Goal: Task Accomplishment & Management: Manage account settings

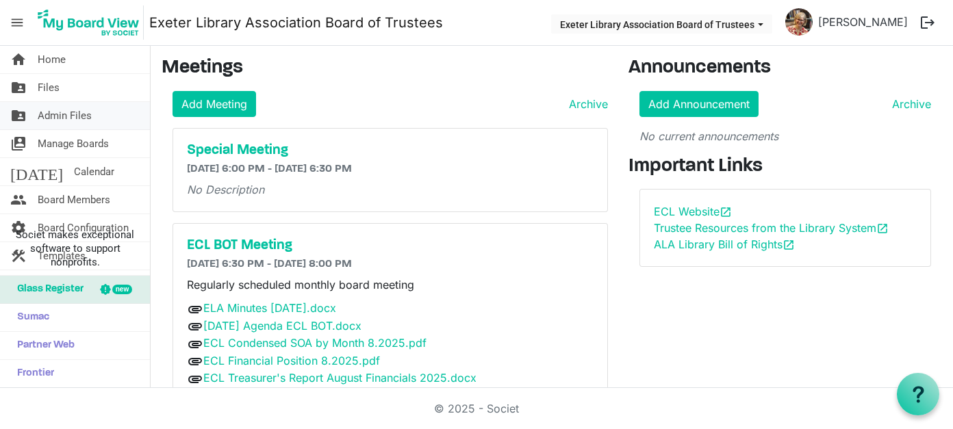
click at [62, 112] on span "Admin Files" at bounding box center [65, 115] width 54 height 27
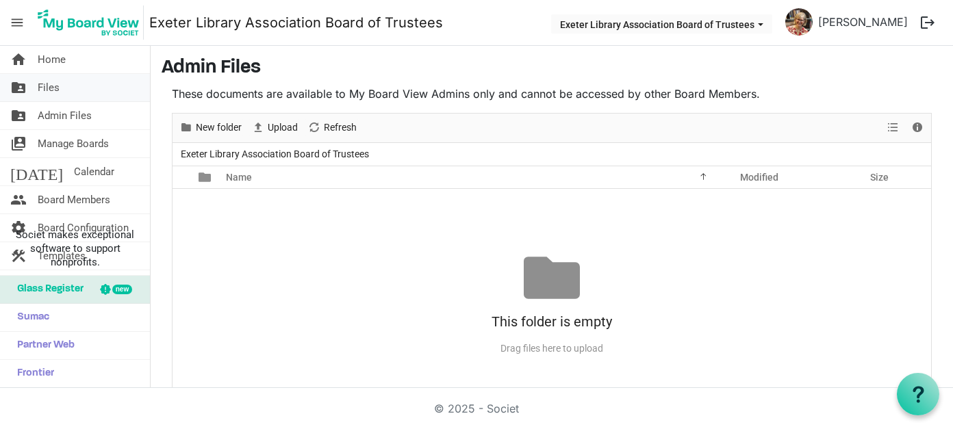
click at [44, 84] on span "Files" at bounding box center [49, 87] width 22 height 27
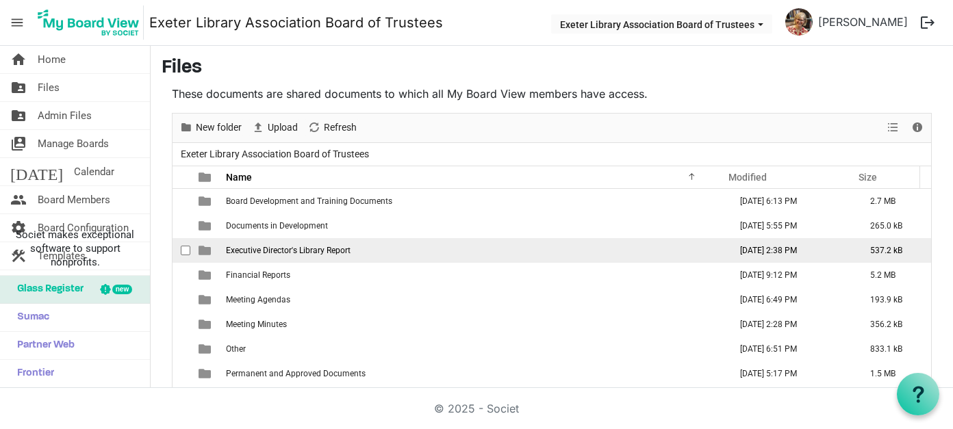
click at [292, 252] on span "Executive Director's Library Report" at bounding box center [288, 251] width 125 height 10
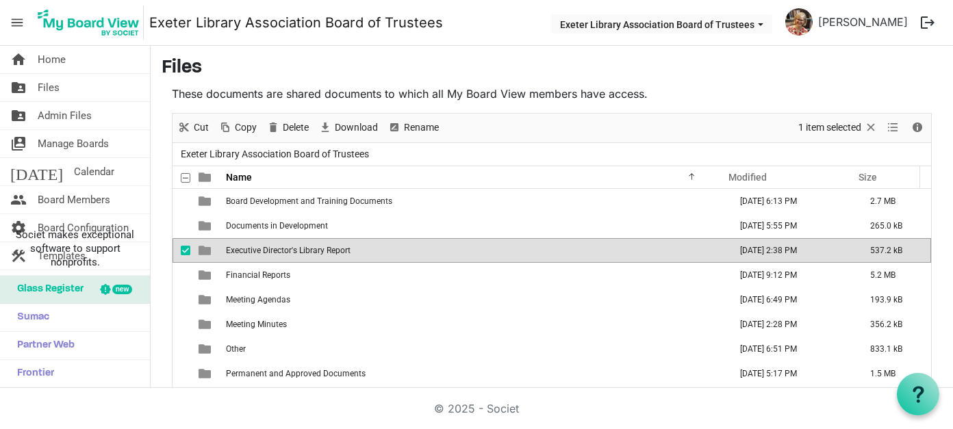
click at [292, 252] on span "Executive Director's Library Report" at bounding box center [288, 251] width 125 height 10
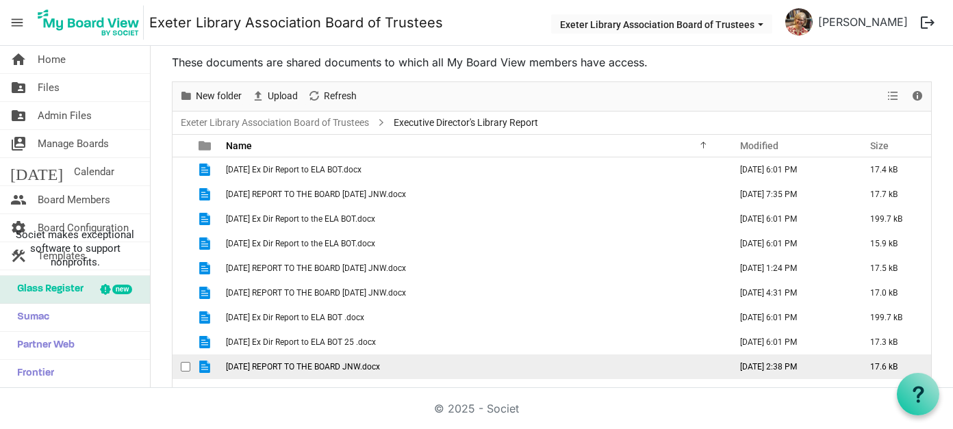
click at [319, 366] on span "[DATE] REPORT TO THE BOARD JNW.docx" at bounding box center [303, 367] width 154 height 10
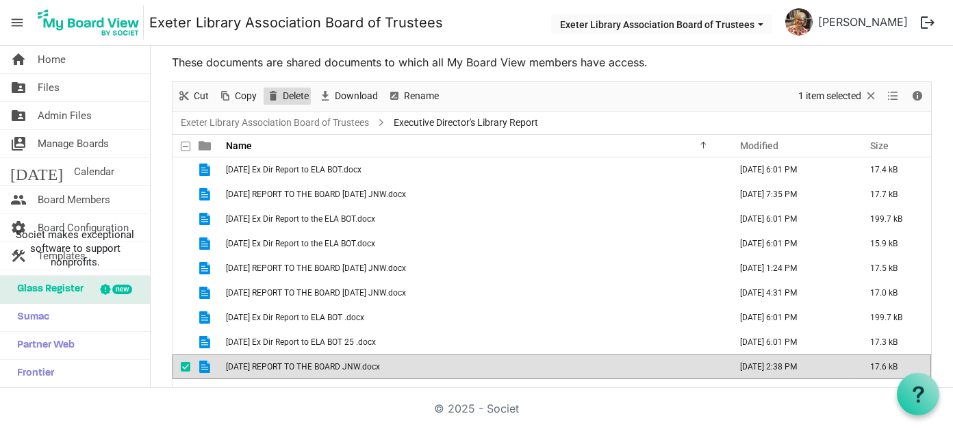
click at [292, 94] on span "Delete" at bounding box center [296, 96] width 29 height 17
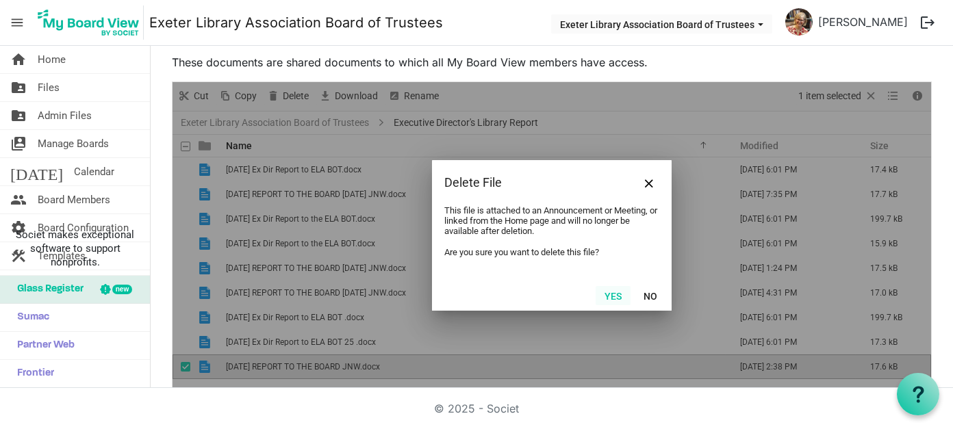
click at [600, 293] on button "Yes" at bounding box center [613, 295] width 35 height 19
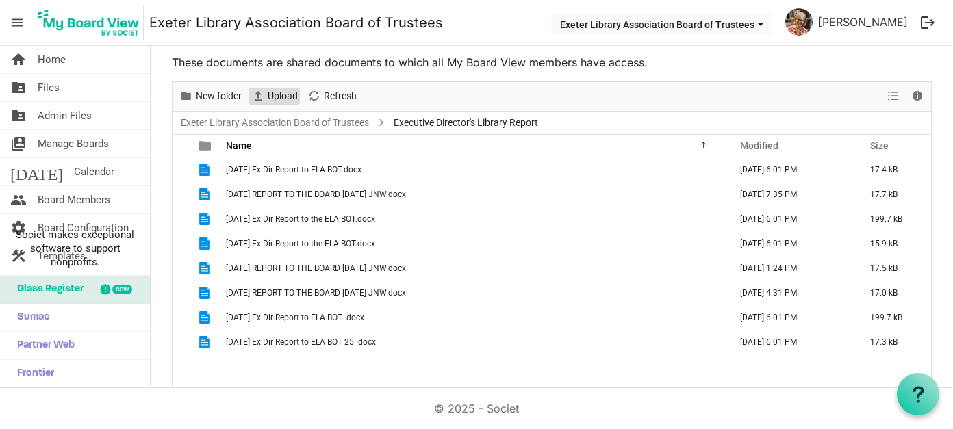
click at [284, 97] on span "Upload" at bounding box center [282, 96] width 33 height 17
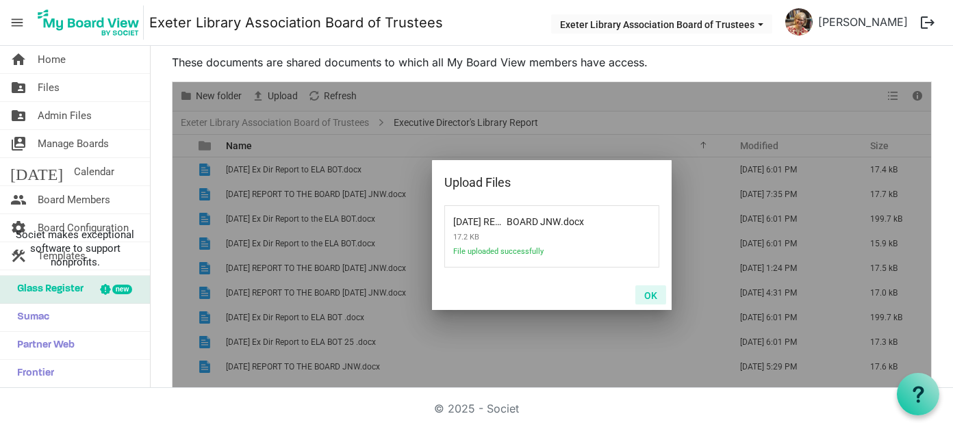
click at [643, 293] on button "OK" at bounding box center [651, 295] width 31 height 19
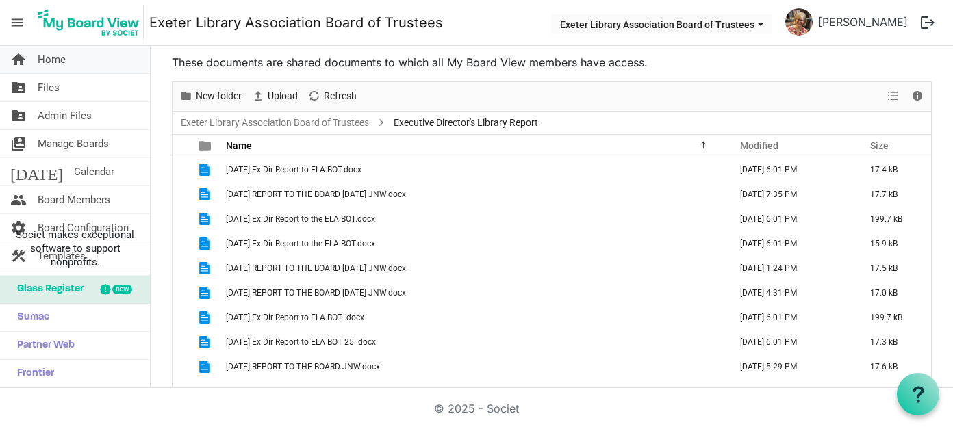
click at [63, 59] on span "Home" at bounding box center [52, 59] width 28 height 27
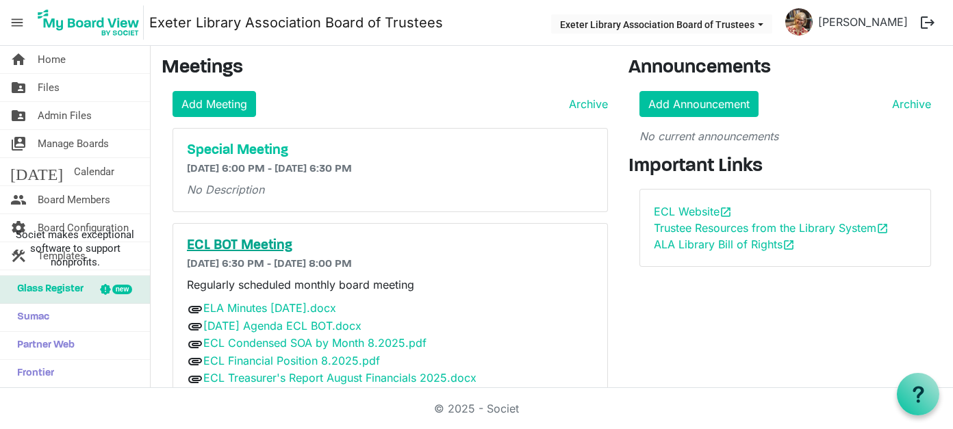
click at [240, 240] on h5 "ECL BOT Meeting" at bounding box center [391, 246] width 408 height 16
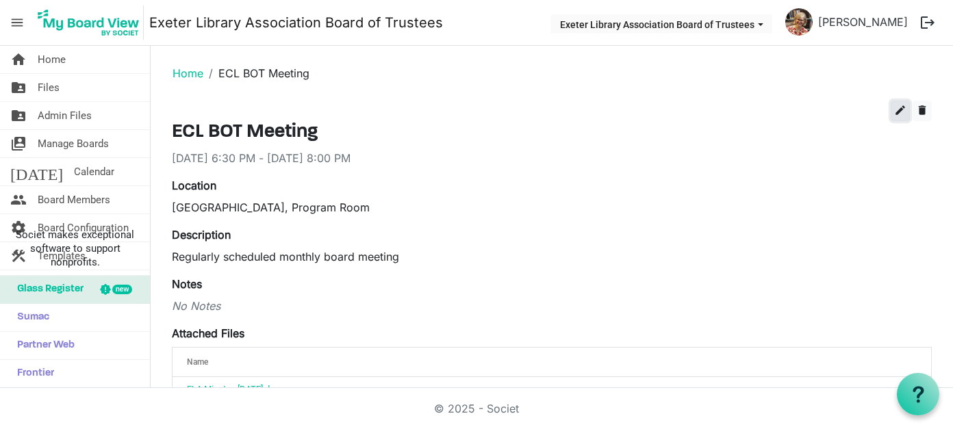
click at [895, 105] on span "edit" at bounding box center [901, 110] width 12 height 12
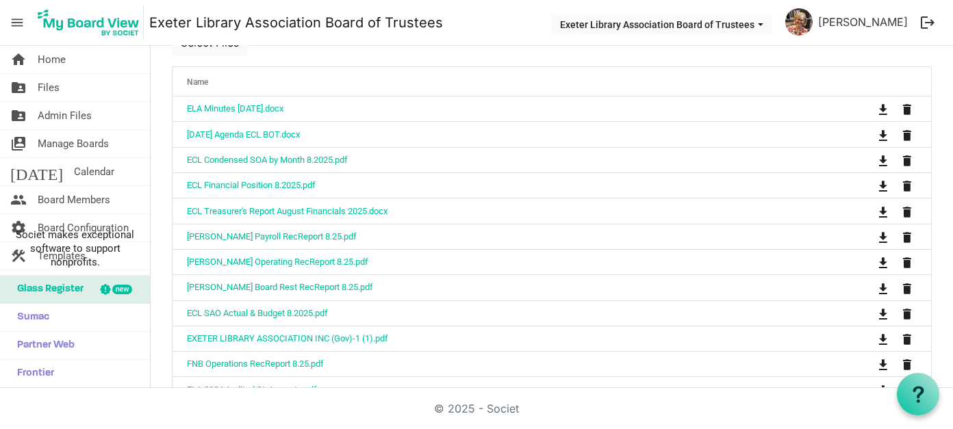
scroll to position [411, 0]
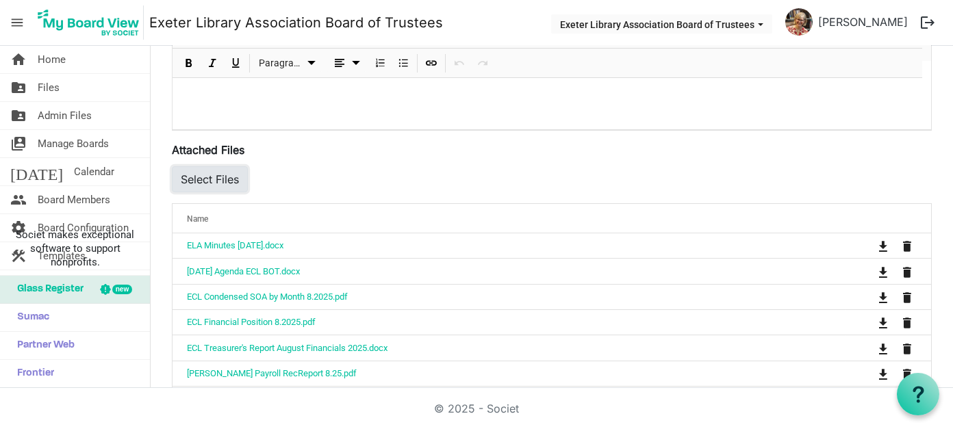
click at [212, 178] on button "Select Files" at bounding box center [210, 179] width 76 height 26
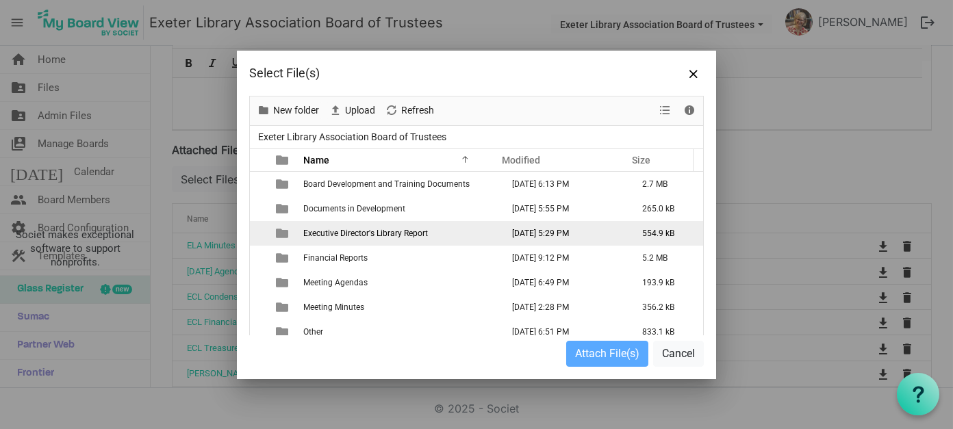
click at [349, 234] on span "Executive Director's Library Report" at bounding box center [365, 234] width 125 height 10
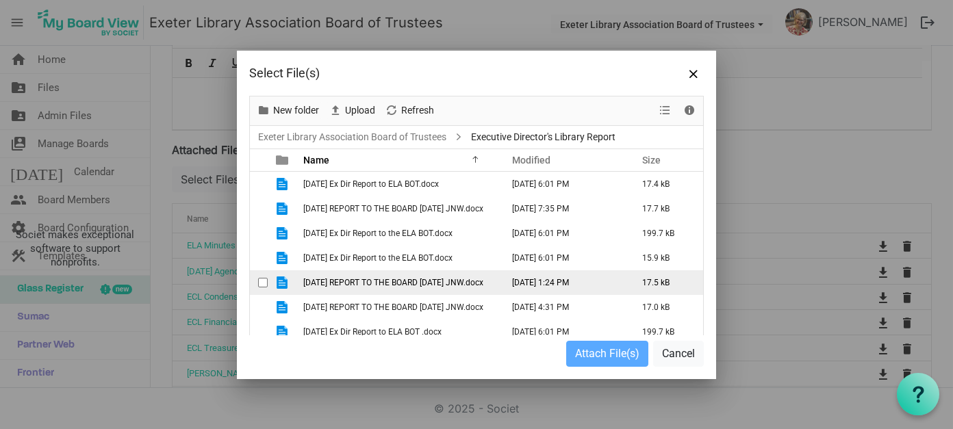
scroll to position [58, 0]
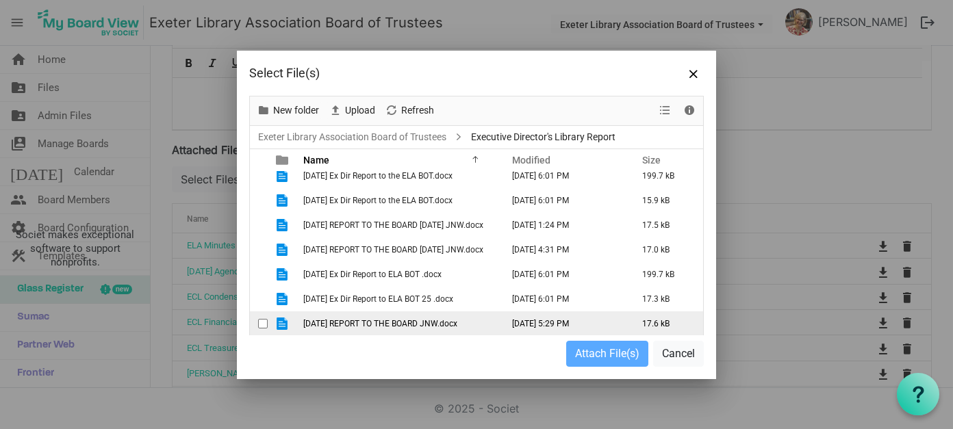
click at [367, 319] on span "[DATE] REPORT TO THE BOARD JNW.docx" at bounding box center [380, 324] width 154 height 10
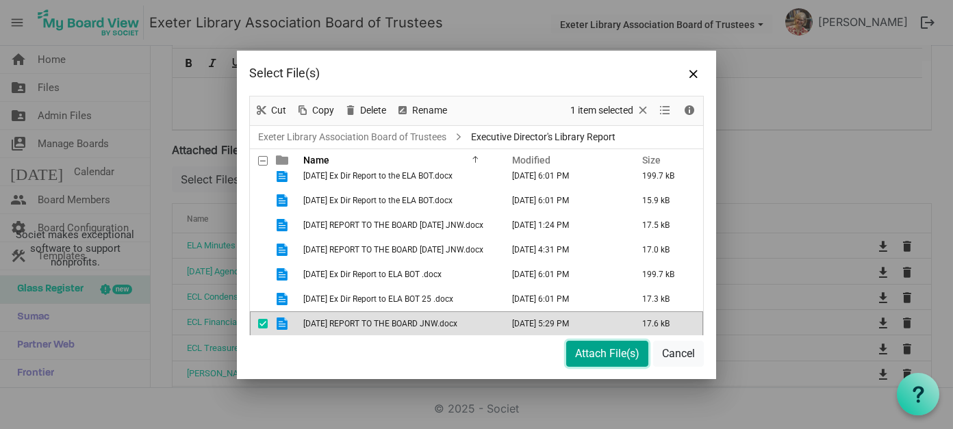
click at [606, 355] on button "Attach File(s)" at bounding box center [607, 354] width 82 height 26
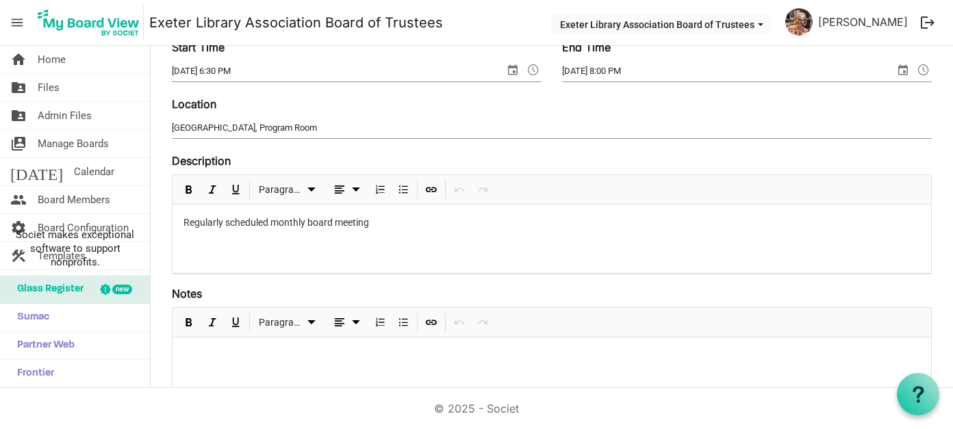
scroll to position [0, 0]
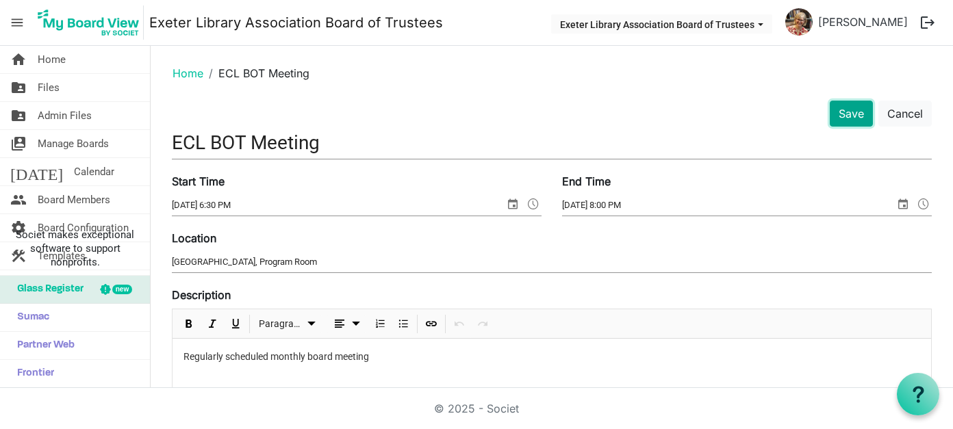
click at [830, 112] on button "Save" at bounding box center [851, 114] width 43 height 26
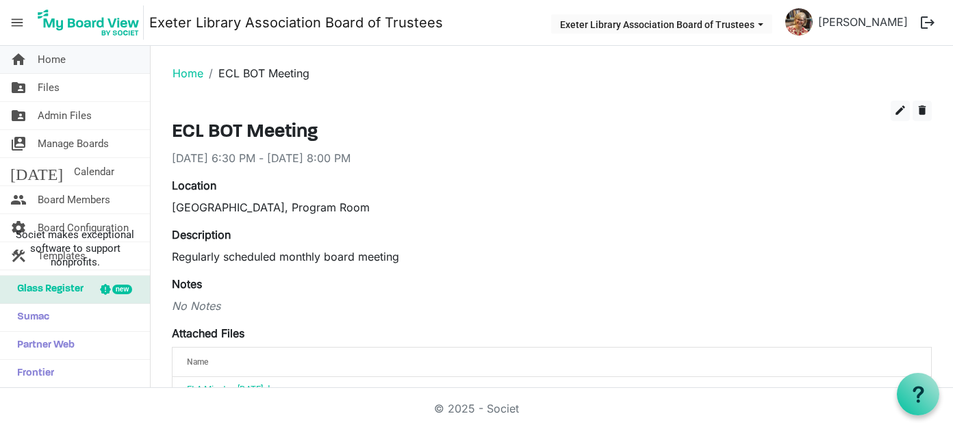
click at [59, 58] on span "Home" at bounding box center [52, 59] width 28 height 27
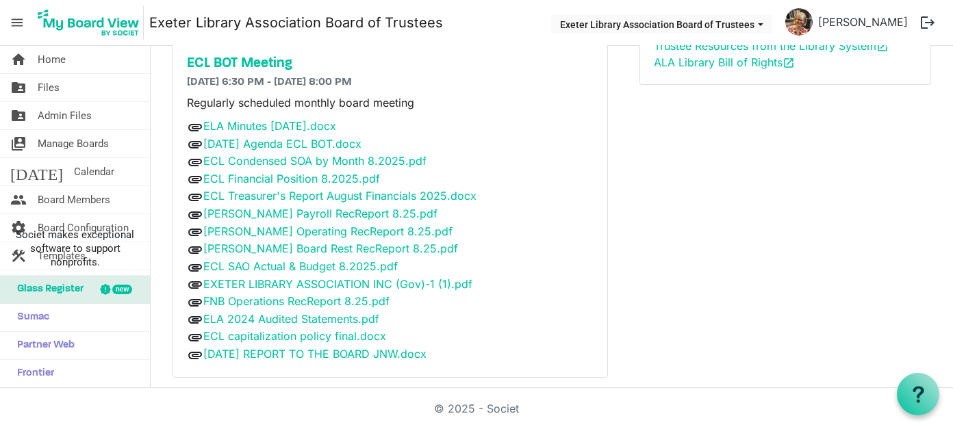
scroll to position [186, 0]
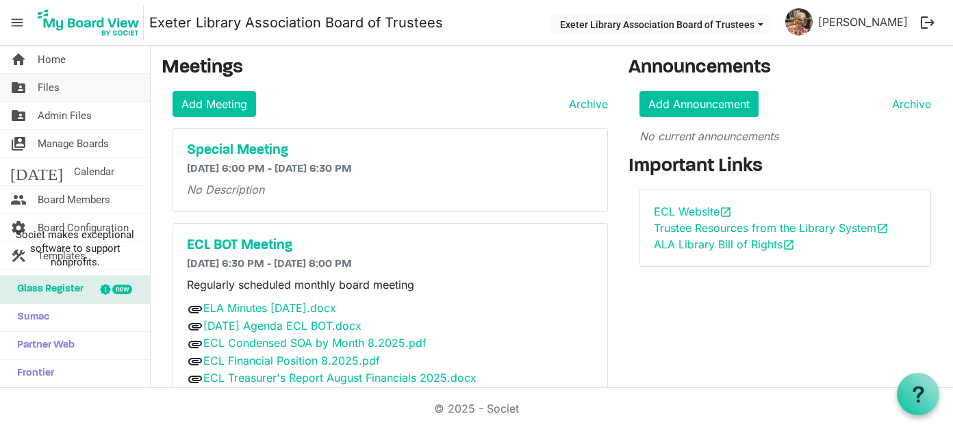
click at [50, 86] on span "Files" at bounding box center [49, 87] width 22 height 27
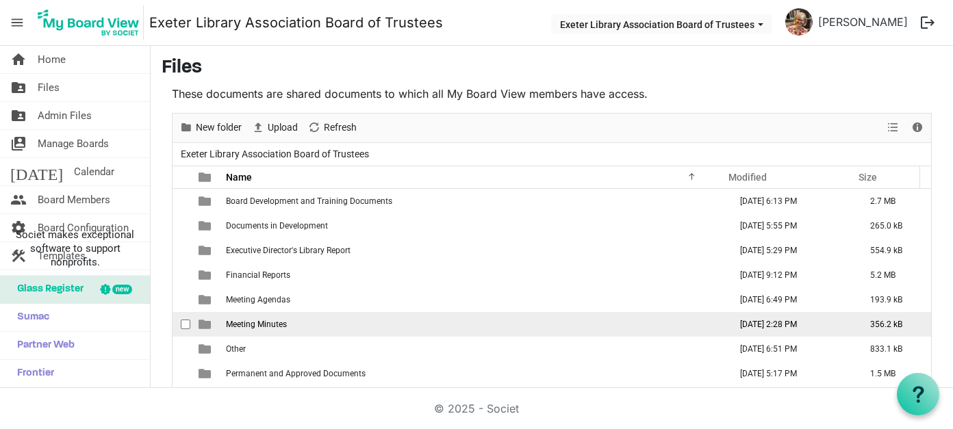
click at [263, 323] on span "Meeting Minutes" at bounding box center [256, 325] width 61 height 10
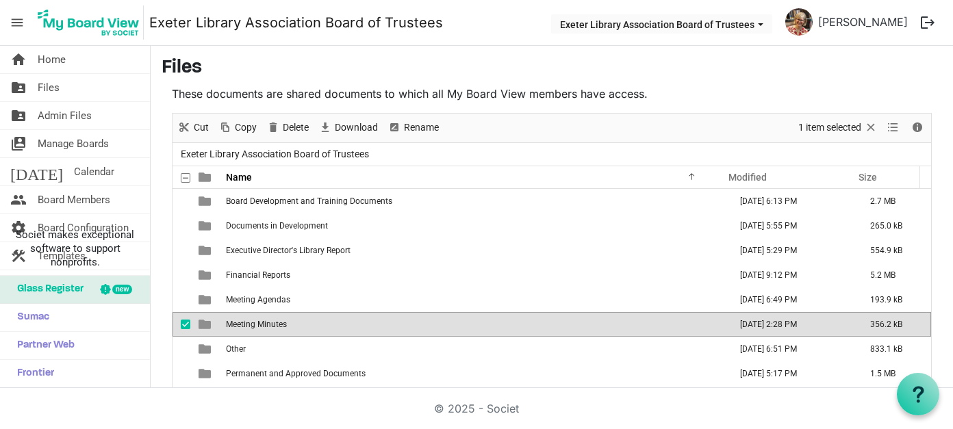
click at [263, 323] on span "Meeting Minutes" at bounding box center [256, 325] width 61 height 10
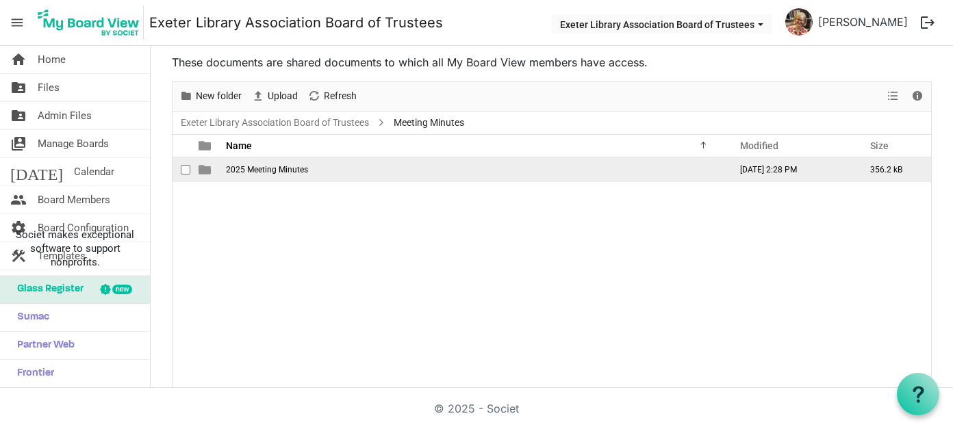
click at [255, 168] on span "2025 Meeting Minutes" at bounding box center [267, 170] width 82 height 10
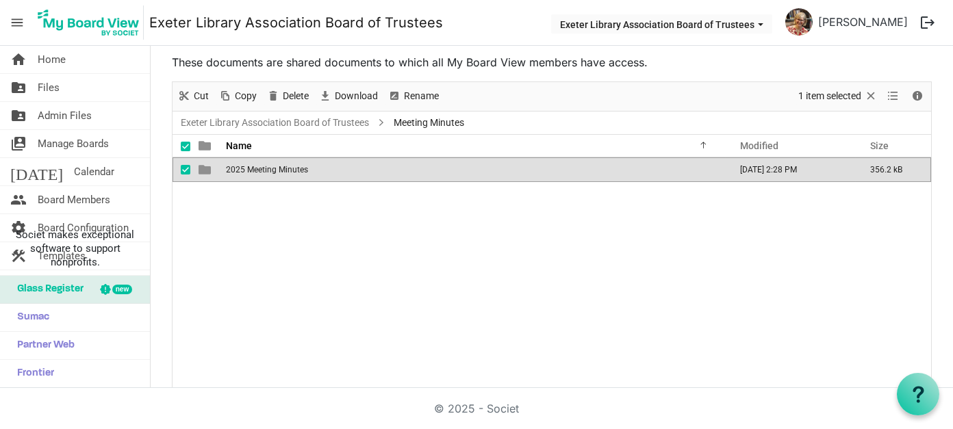
click at [255, 168] on span "2025 Meeting Minutes" at bounding box center [267, 170] width 82 height 10
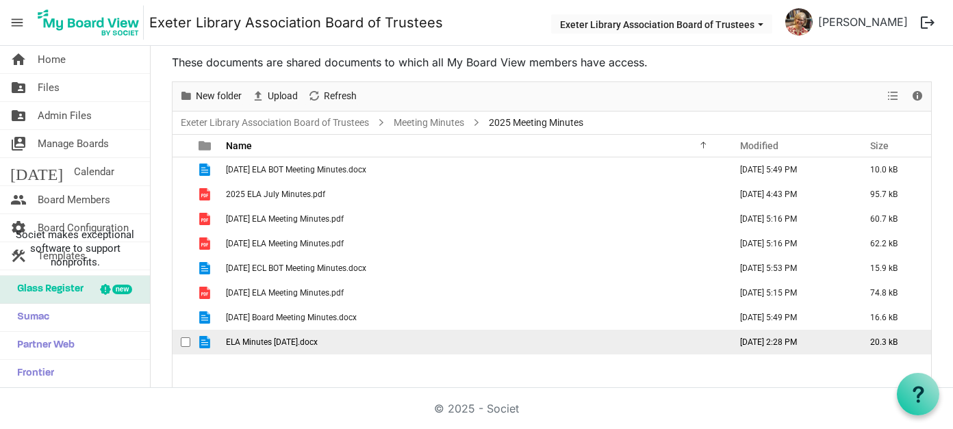
click at [295, 340] on span "ELA Minutes August 25.docx" at bounding box center [272, 343] width 92 height 10
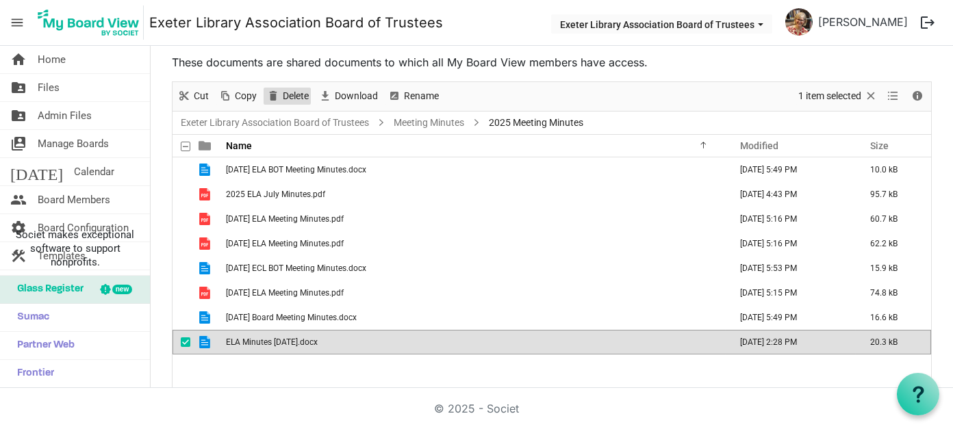
click at [295, 95] on span "Delete" at bounding box center [296, 96] width 29 height 17
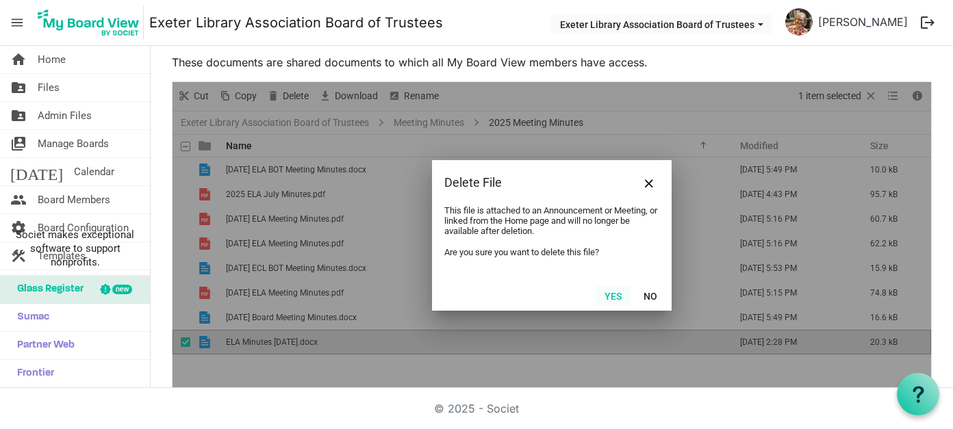
click at [611, 295] on button "Yes" at bounding box center [613, 295] width 35 height 19
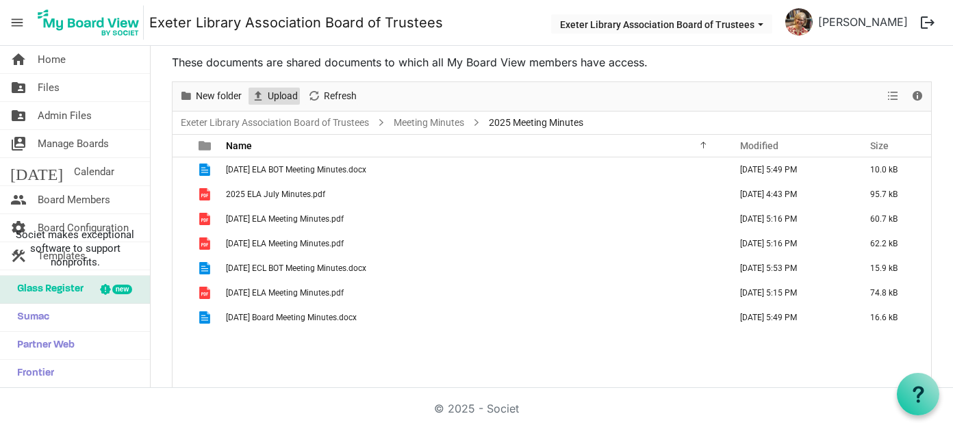
click at [283, 92] on span "Upload" at bounding box center [282, 96] width 33 height 17
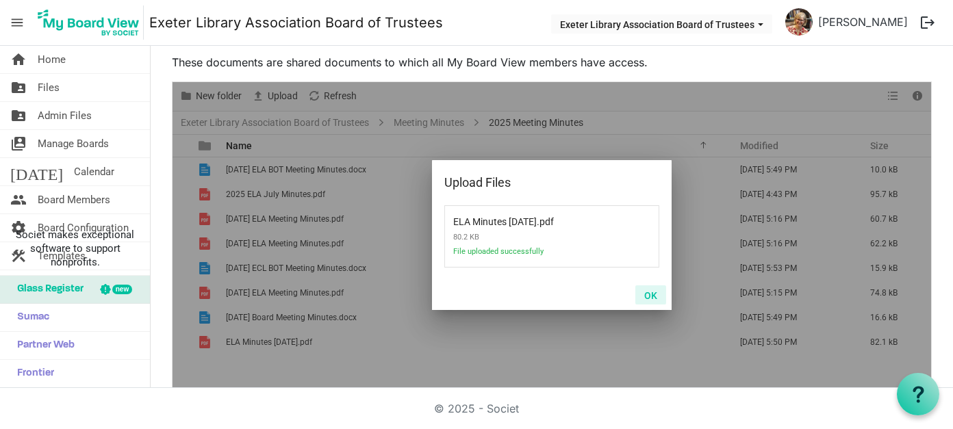
click at [651, 292] on button "OK" at bounding box center [651, 295] width 31 height 19
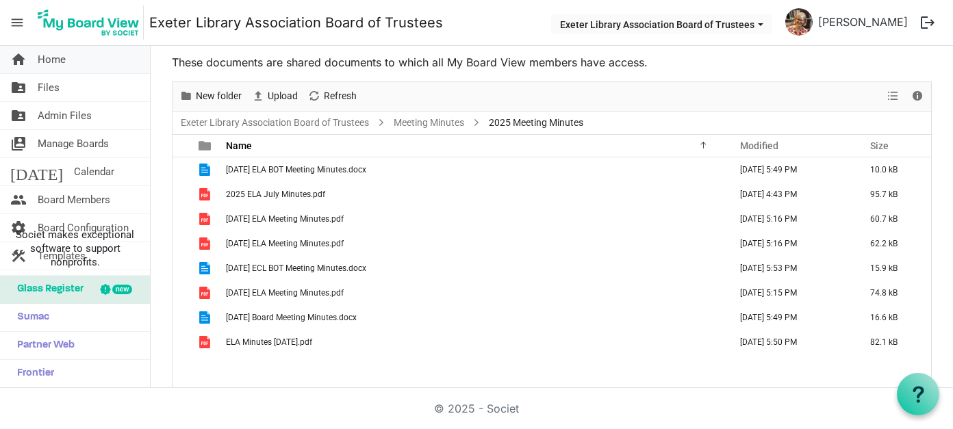
click at [68, 60] on link "home Home" at bounding box center [75, 59] width 150 height 27
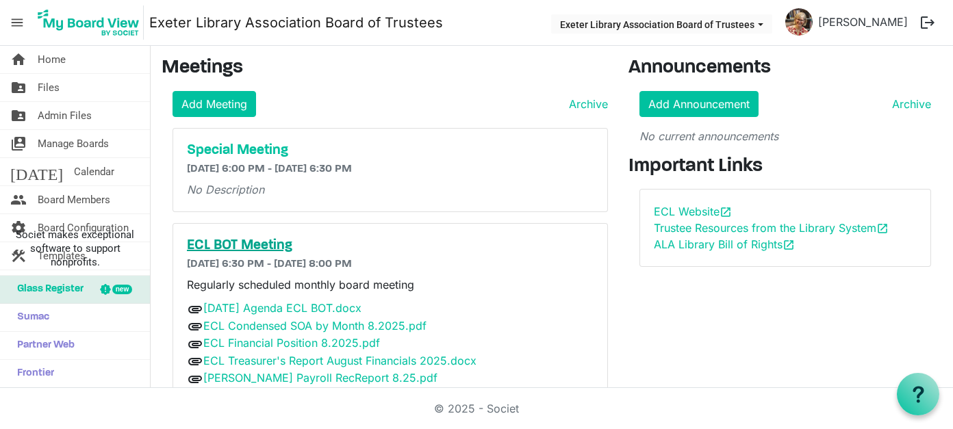
click at [255, 241] on h5 "ECL BOT Meeting" at bounding box center [391, 246] width 408 height 16
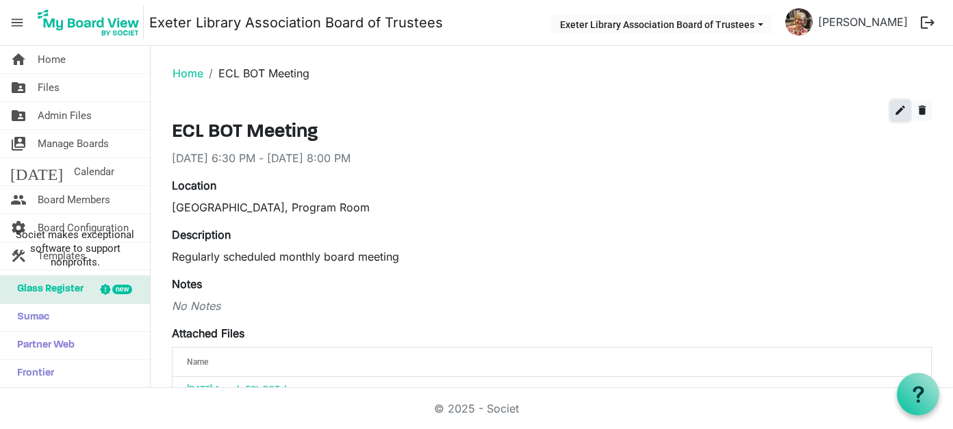
click at [895, 110] on span "edit" at bounding box center [901, 110] width 12 height 12
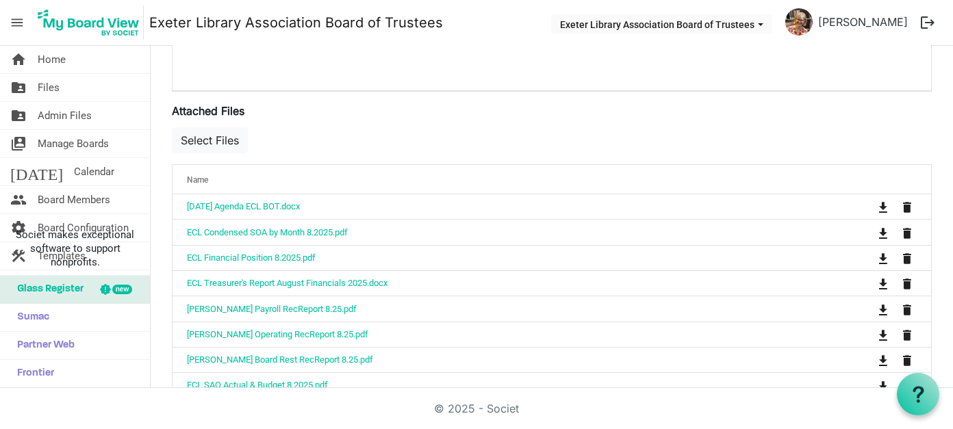
scroll to position [479, 0]
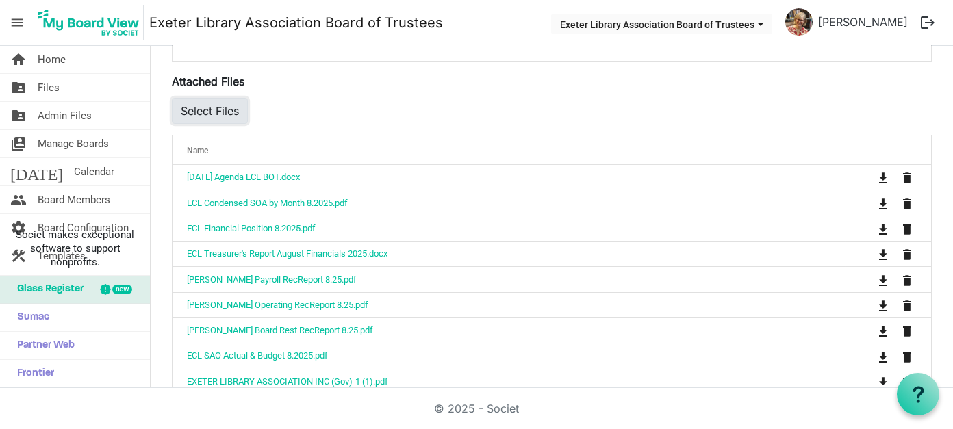
click at [221, 110] on button "Select Files" at bounding box center [210, 111] width 76 height 26
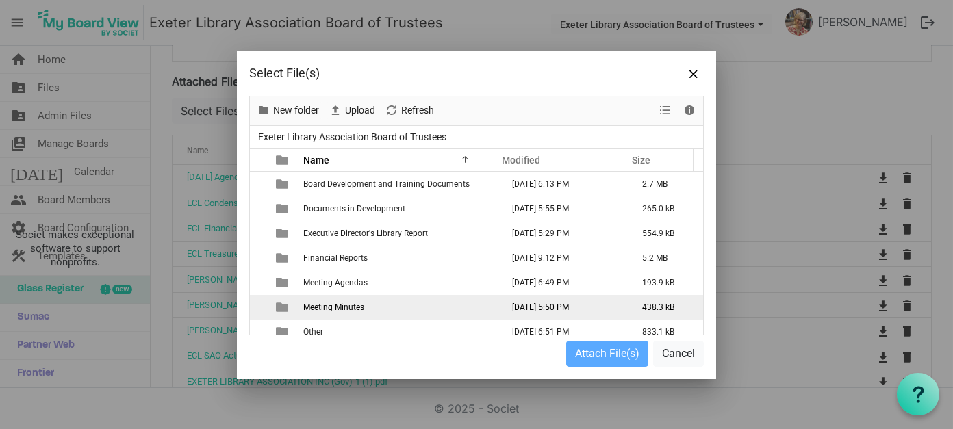
click at [346, 303] on span "Meeting Minutes" at bounding box center [333, 308] width 61 height 10
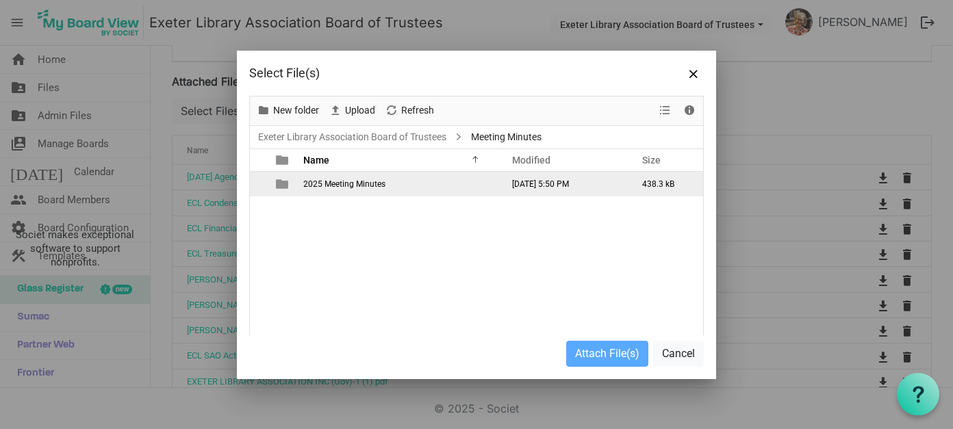
click at [335, 182] on span "2025 Meeting Minutes" at bounding box center [344, 184] width 82 height 10
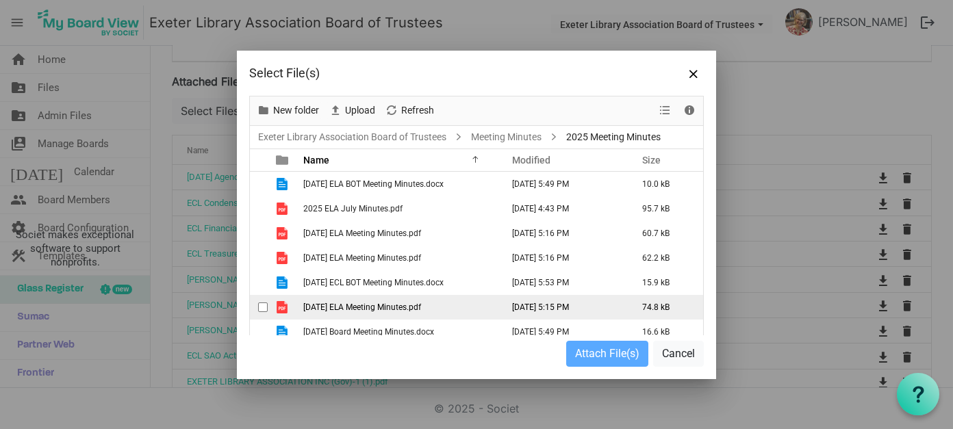
scroll to position [33, 0]
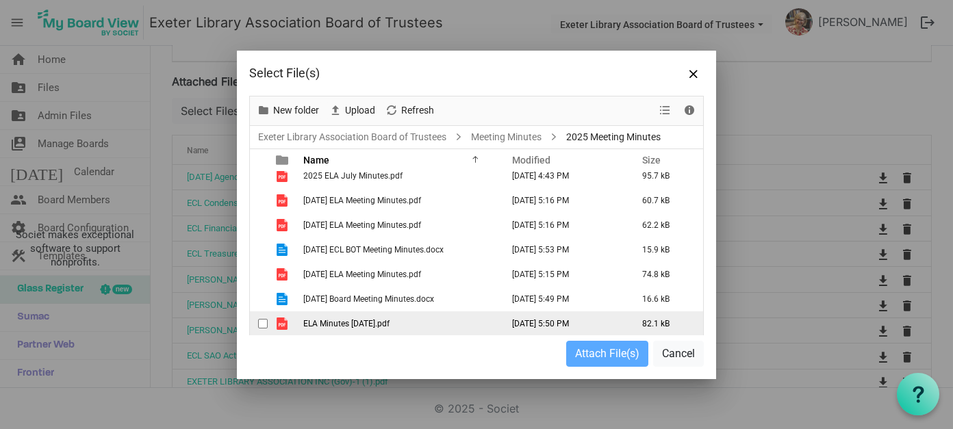
click at [349, 321] on span "ELA Minutes [DATE].pdf" at bounding box center [346, 324] width 86 height 10
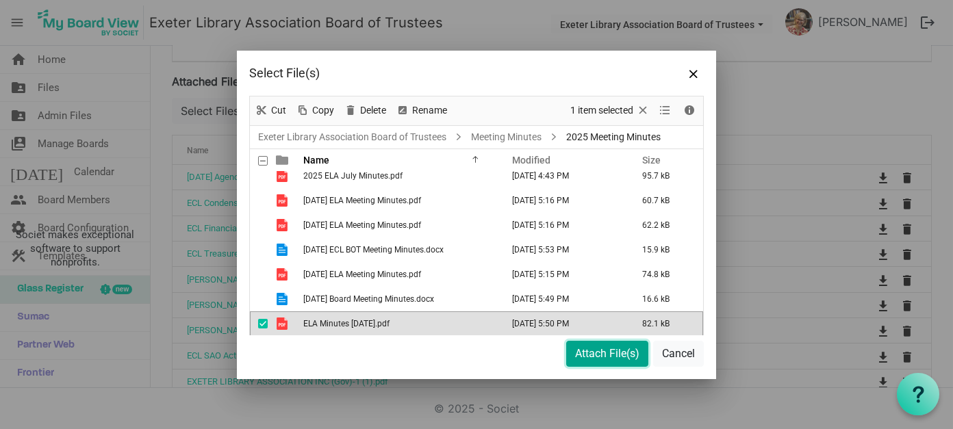
click at [593, 353] on button "Attach File(s)" at bounding box center [607, 354] width 82 height 26
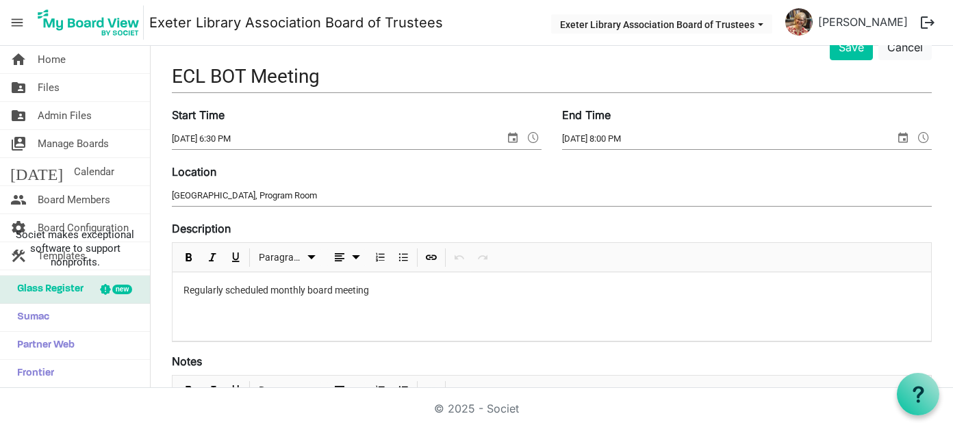
scroll to position [0, 0]
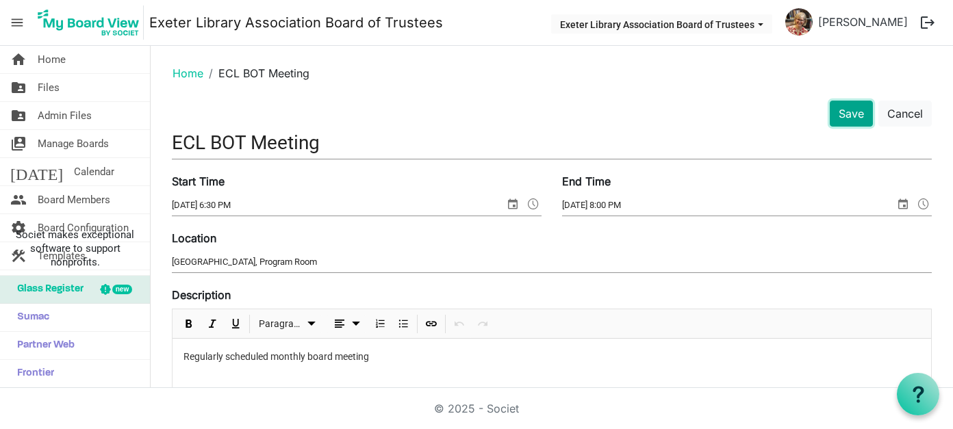
click at [830, 112] on button "Save" at bounding box center [851, 114] width 43 height 26
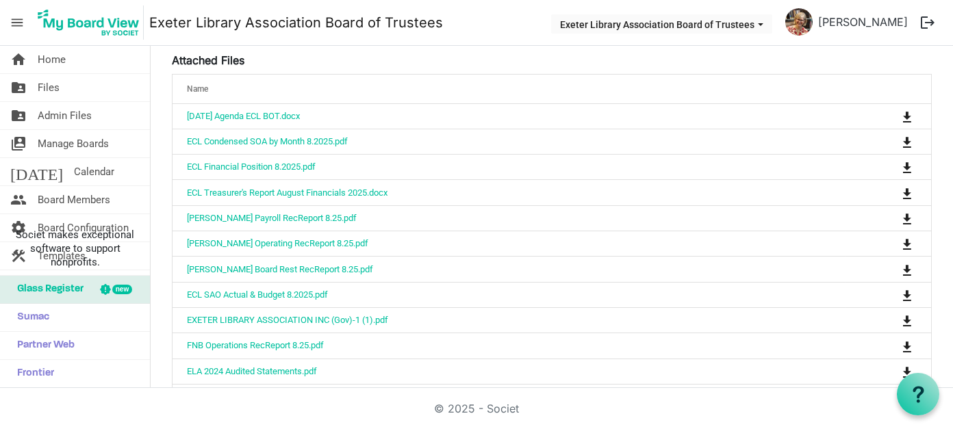
scroll to position [274, 0]
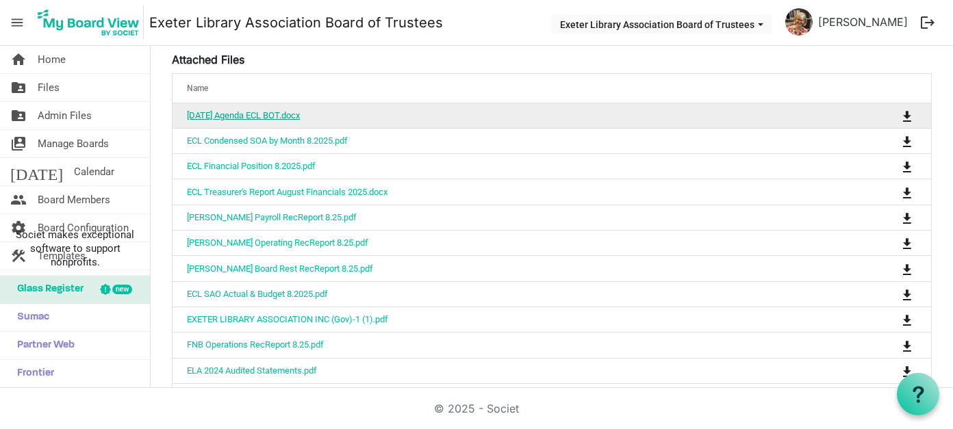
click at [300, 115] on link "[DATE] Agenda ECL BOT.docx" at bounding box center [243, 115] width 113 height 10
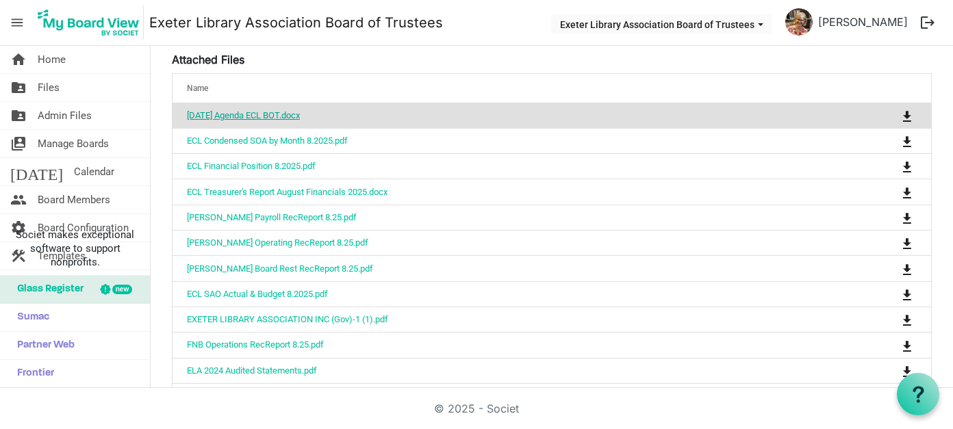
click at [300, 115] on link "[DATE] Agenda ECL BOT.docx" at bounding box center [243, 115] width 113 height 10
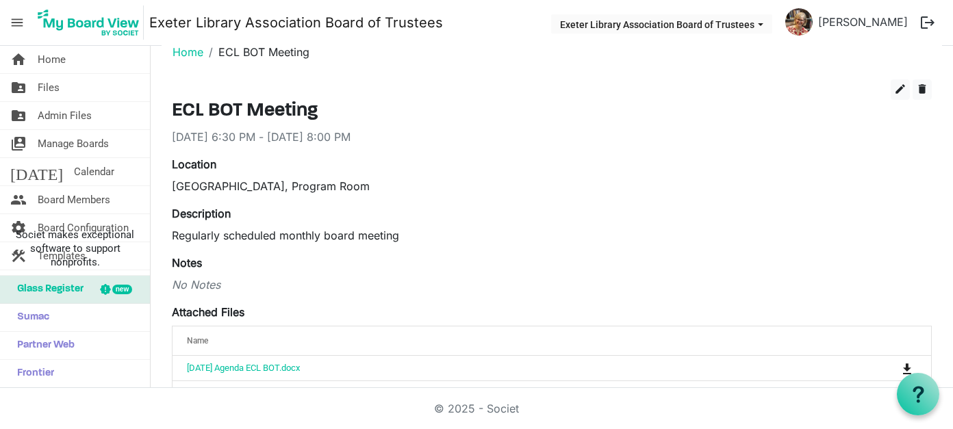
scroll to position [0, 0]
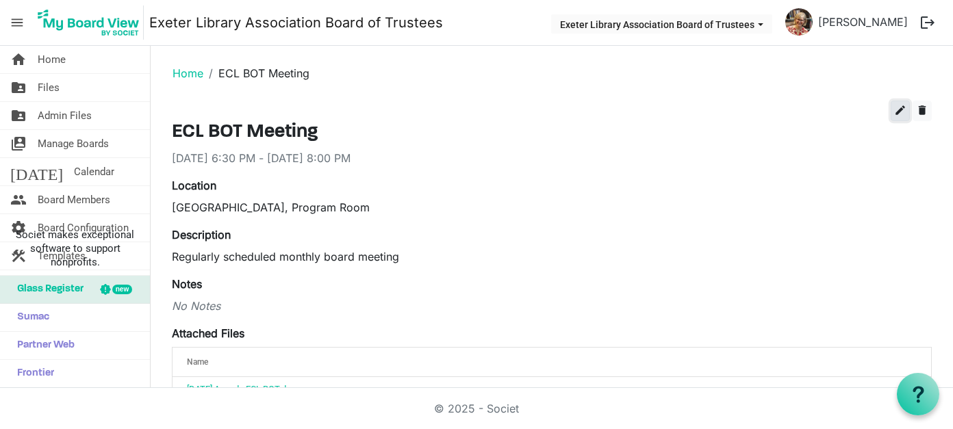
click at [895, 112] on span "edit" at bounding box center [901, 110] width 12 height 12
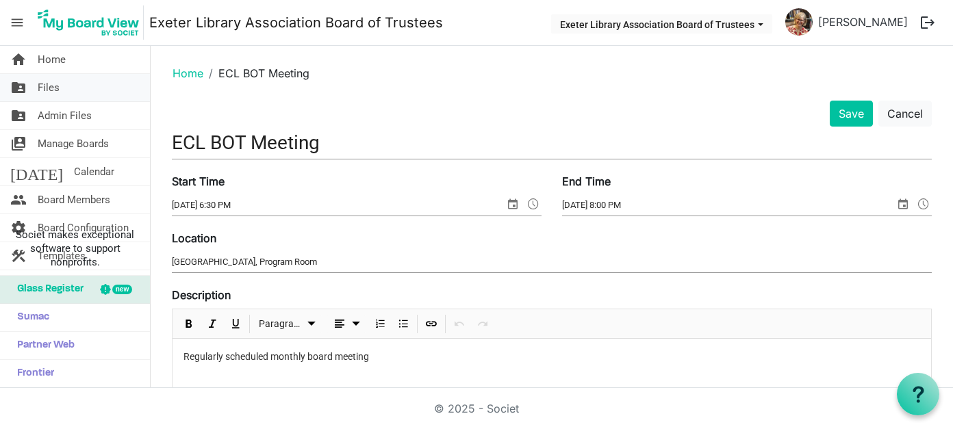
click at [42, 84] on span "Files" at bounding box center [49, 87] width 22 height 27
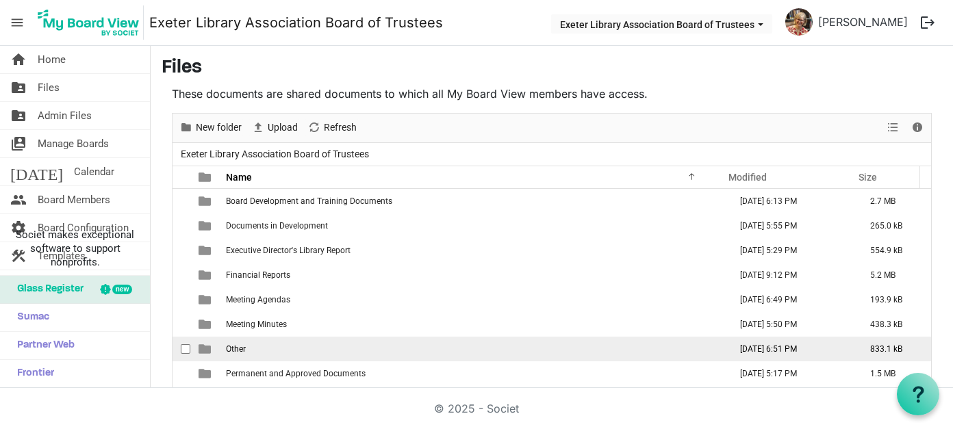
click at [242, 345] on span "Other" at bounding box center [236, 350] width 20 height 10
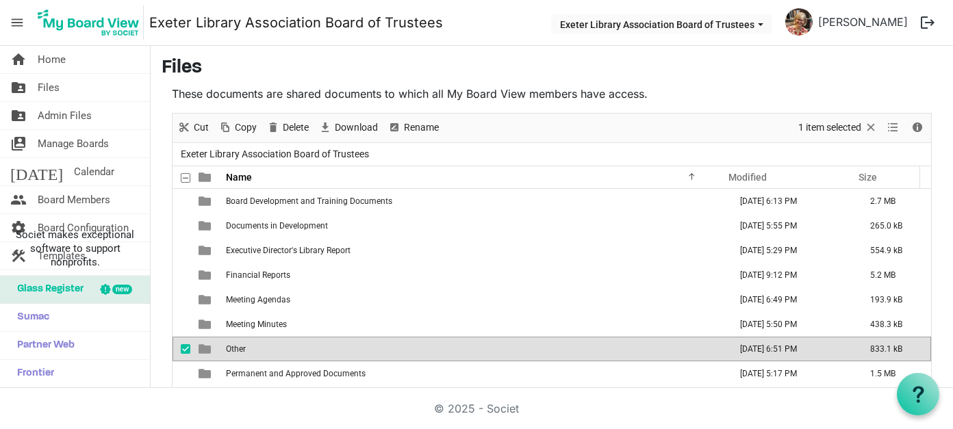
click at [258, 343] on td "Other" at bounding box center [474, 349] width 504 height 25
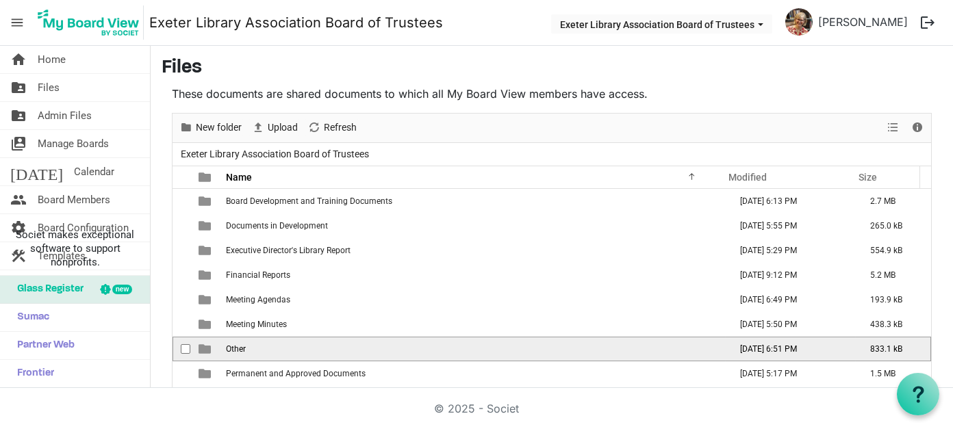
click at [257, 343] on td "Other" at bounding box center [474, 349] width 504 height 25
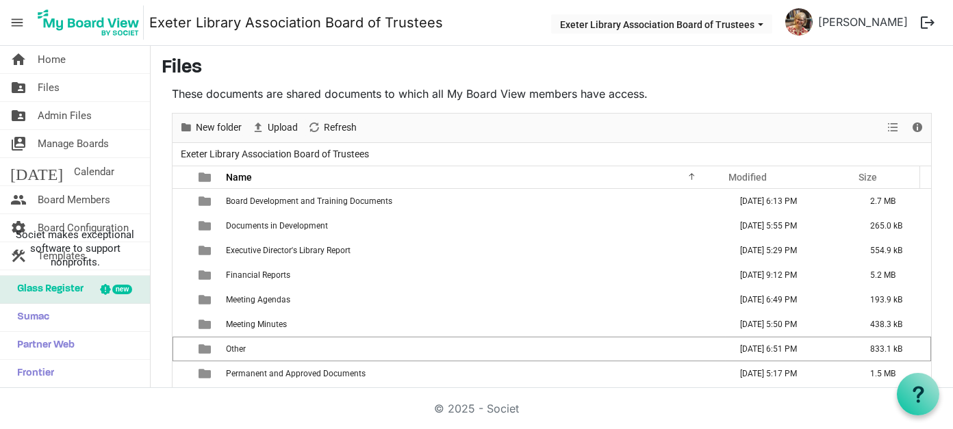
scroll to position [32, 0]
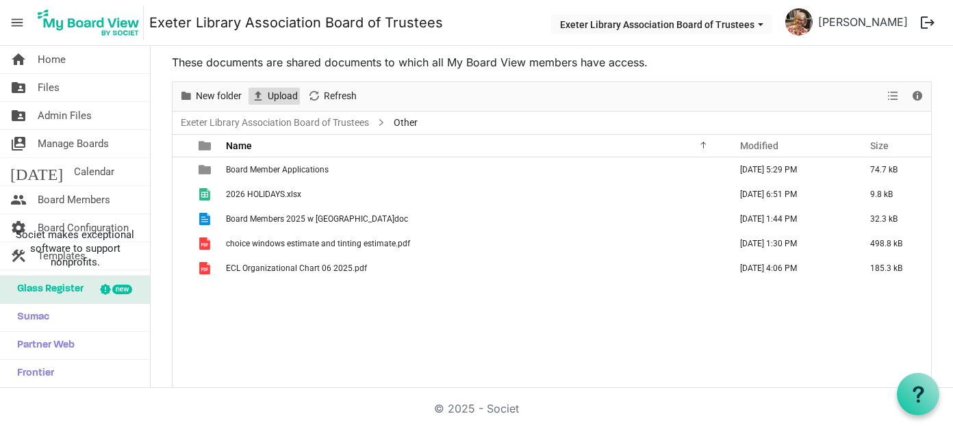
click at [280, 92] on span "Upload" at bounding box center [282, 96] width 33 height 17
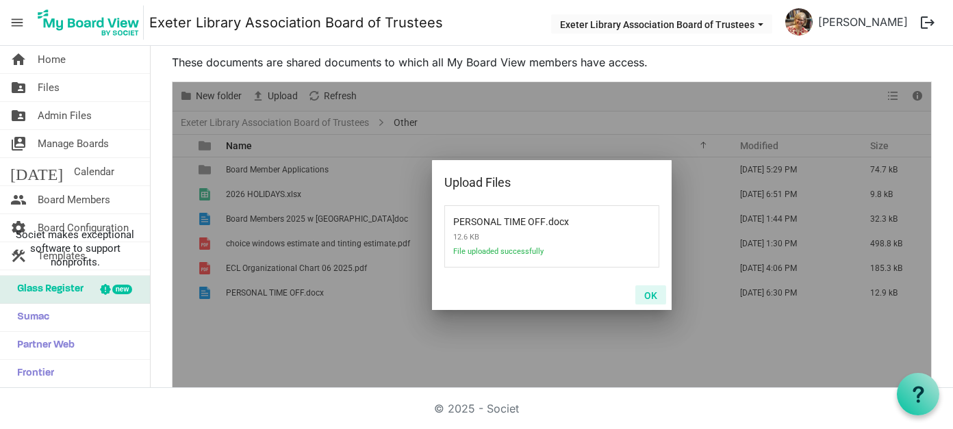
click at [641, 295] on button "OK" at bounding box center [651, 295] width 31 height 19
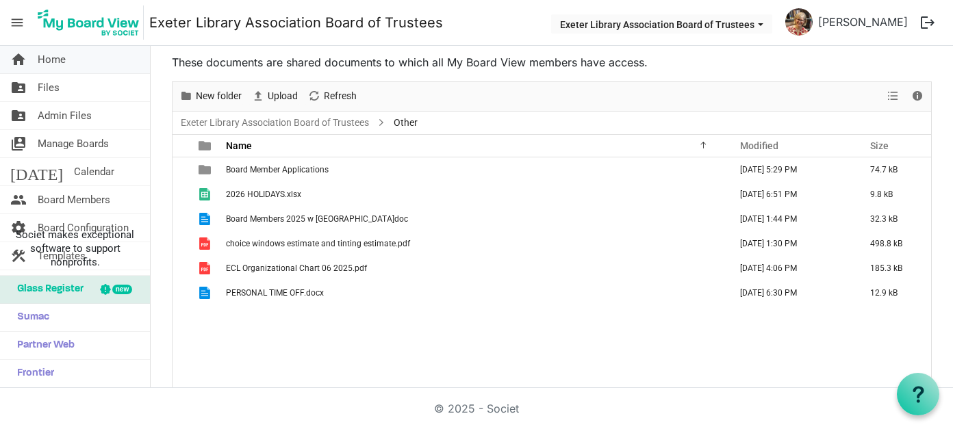
click at [49, 64] on span "Home" at bounding box center [52, 59] width 28 height 27
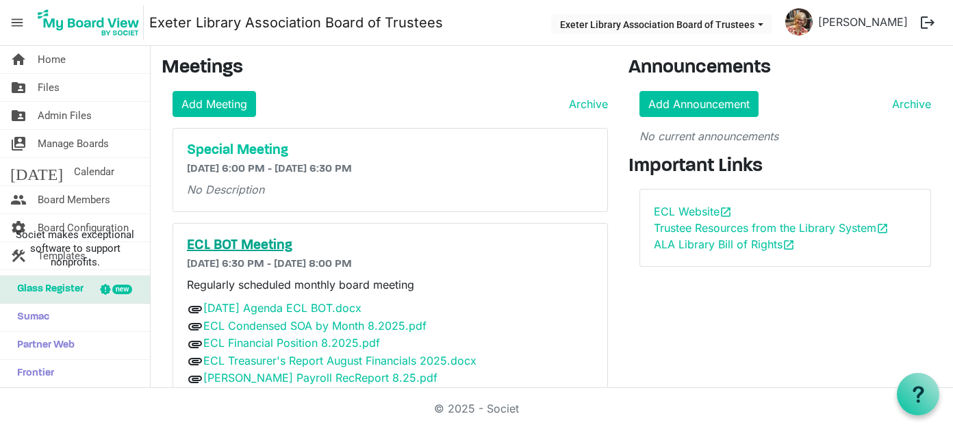
click at [250, 247] on h5 "ECL BOT Meeting" at bounding box center [391, 246] width 408 height 16
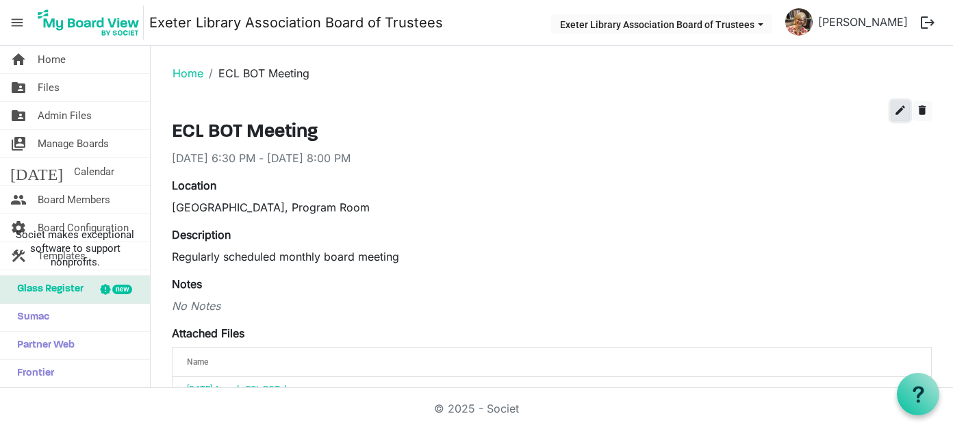
click at [895, 112] on span "edit" at bounding box center [901, 110] width 12 height 12
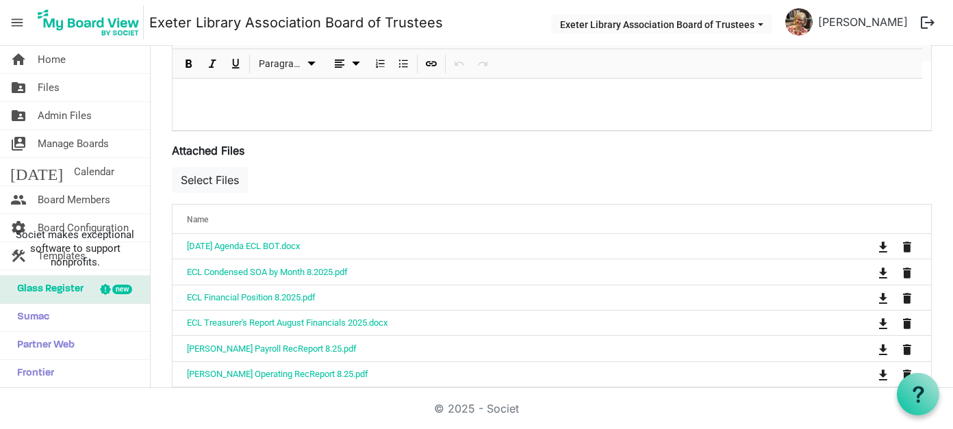
scroll to position [411, 0]
click at [211, 179] on button "Select Files" at bounding box center [210, 179] width 76 height 26
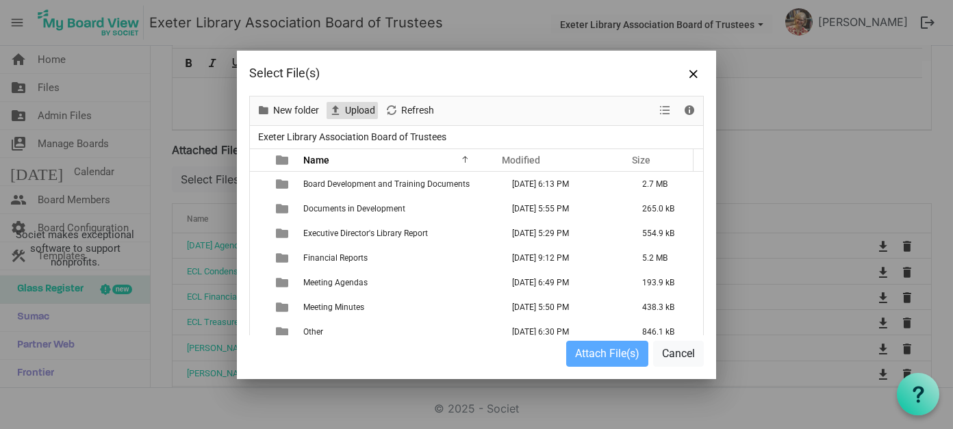
click at [362, 114] on span "Upload" at bounding box center [360, 110] width 33 height 17
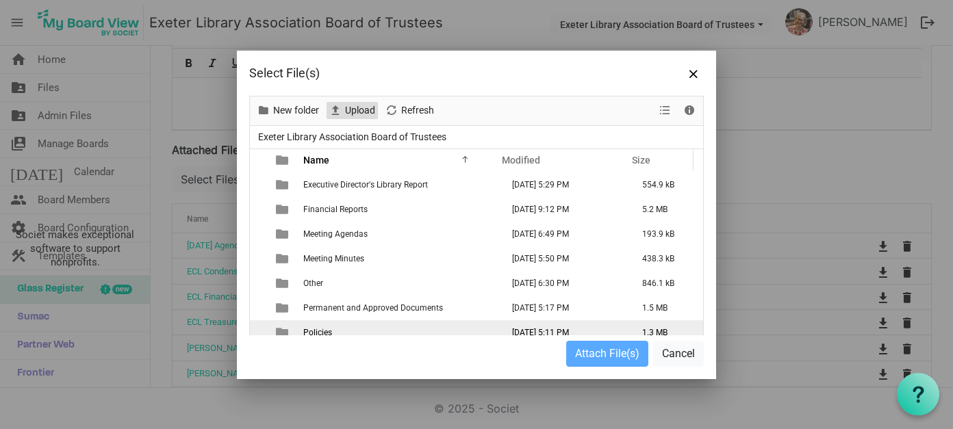
scroll to position [68, 0]
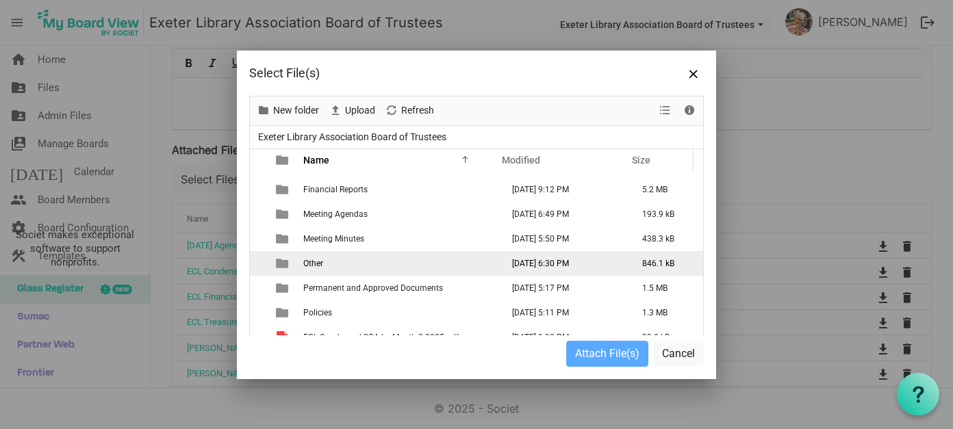
click at [322, 260] on span "Other" at bounding box center [313, 264] width 20 height 10
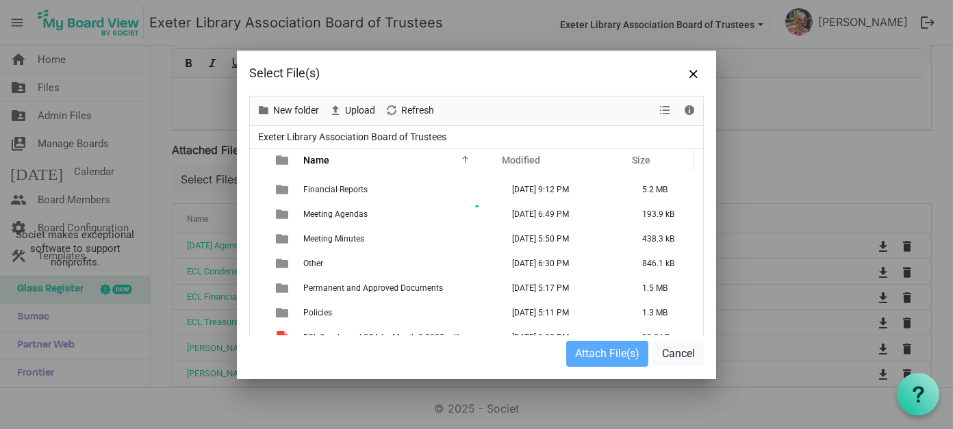
scroll to position [0, 0]
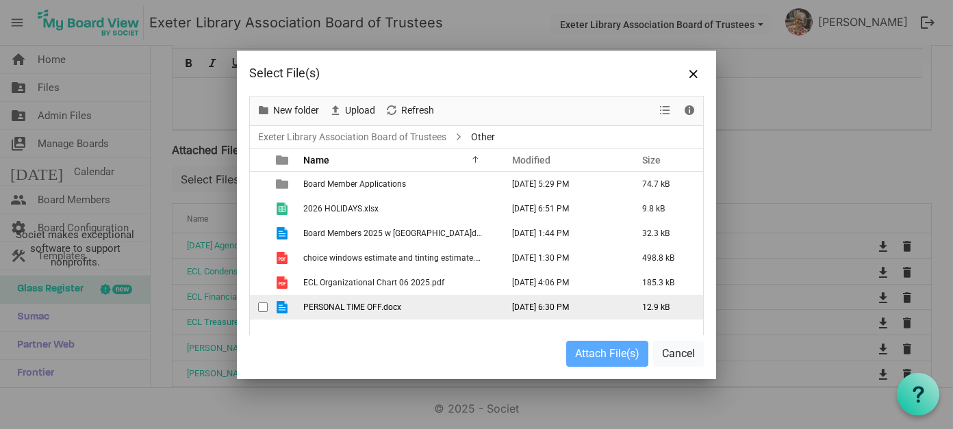
click at [325, 304] on span "PERSONAL TIME OFF.docx" at bounding box center [352, 308] width 98 height 10
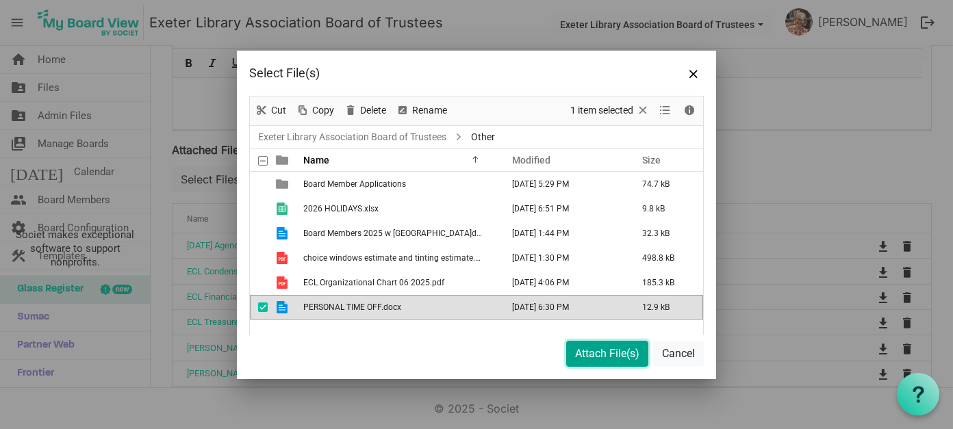
click at [612, 359] on button "Attach File(s)" at bounding box center [607, 354] width 82 height 26
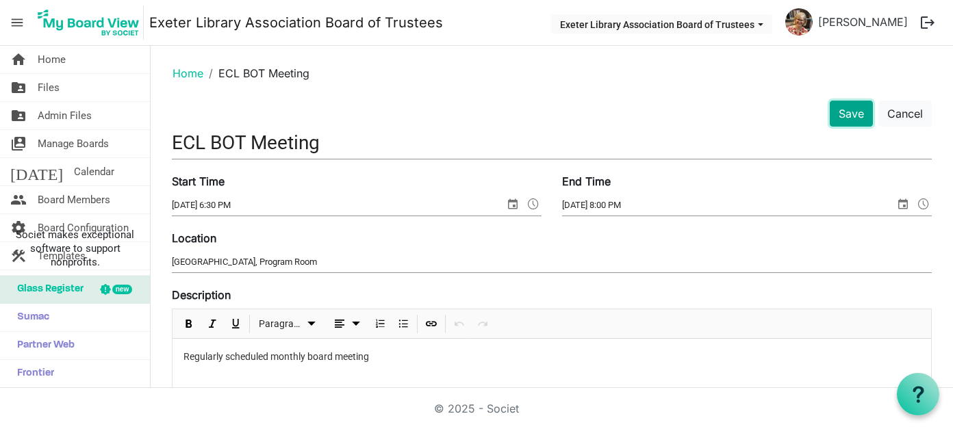
click at [843, 109] on button "Save" at bounding box center [851, 114] width 43 height 26
